Goal: Task Accomplishment & Management: Complete application form

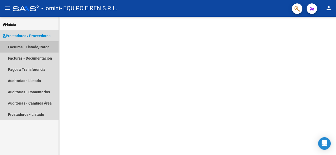
click at [24, 47] on link "Facturas - Listado/Carga" at bounding box center [29, 46] width 58 height 11
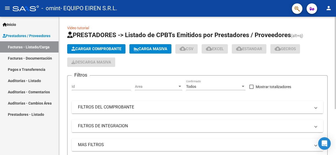
click at [107, 52] on button "Cargar Comprobante" at bounding box center [96, 48] width 58 height 9
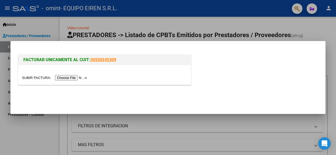
click at [66, 77] on input "file" at bounding box center [55, 78] width 66 height 6
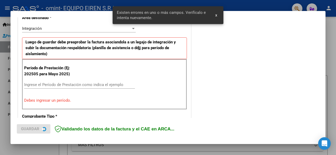
scroll to position [127, 0]
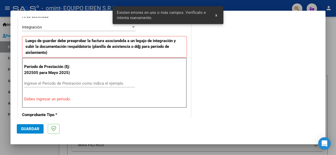
click at [95, 83] on input "Ingrese el Período de Prestación como indica el ejemplo" at bounding box center [79, 83] width 111 height 5
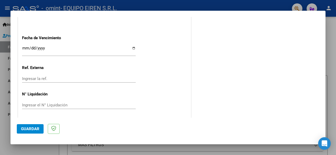
scroll to position [371, 0]
type input "202509"
click at [18, 127] on button "Guardar" at bounding box center [30, 129] width 27 height 9
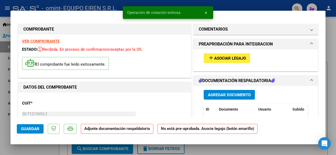
click at [228, 94] on span "Agregar Documento" at bounding box center [229, 95] width 43 height 5
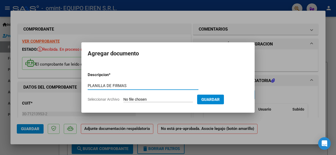
type input "PLANILLA DE FIRMAS"
click at [164, 99] on input "Seleccionar Archivo" at bounding box center [157, 100] width 69 height 5
type input "C:\fakepath\[PERSON_NAME] PLANILLA.pdf"
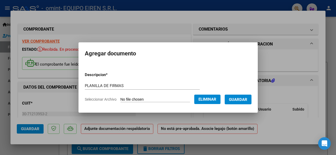
click at [243, 102] on span "Guardar" at bounding box center [238, 100] width 18 height 5
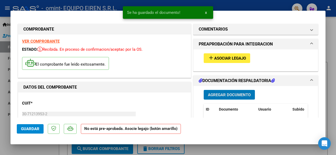
click at [231, 60] on span "Asociar Legajo" at bounding box center [230, 58] width 32 height 5
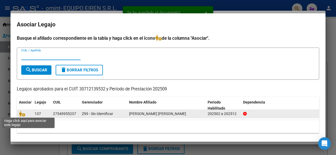
click at [25, 114] on span at bounding box center [23, 114] width 8 height 4
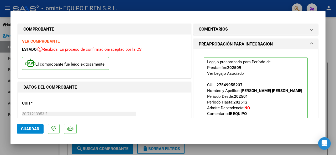
scroll to position [157, 0]
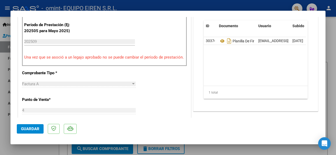
click at [39, 132] on button "Guardar" at bounding box center [30, 129] width 27 height 9
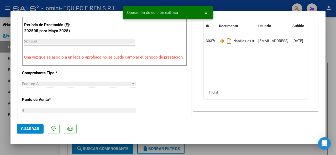
click at [206, 13] on span "x" at bounding box center [206, 12] width 2 height 5
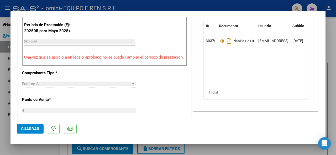
click at [333, 84] on div at bounding box center [168, 77] width 336 height 155
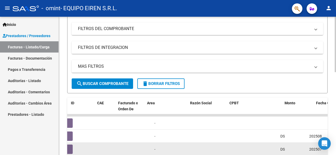
scroll to position [0, 0]
